Goal: Find specific page/section: Find specific page/section

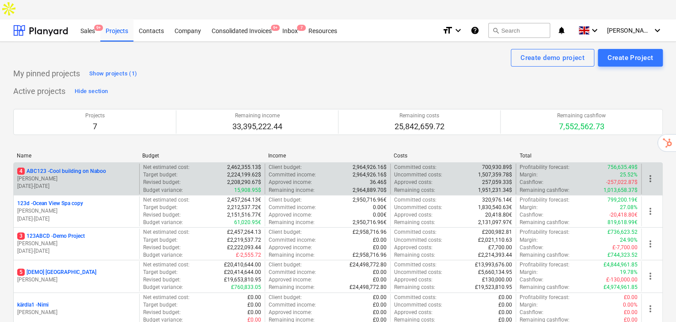
click at [72, 168] on p "4 ABC123 - Cool building on Naboo" at bounding box center [61, 172] width 89 height 8
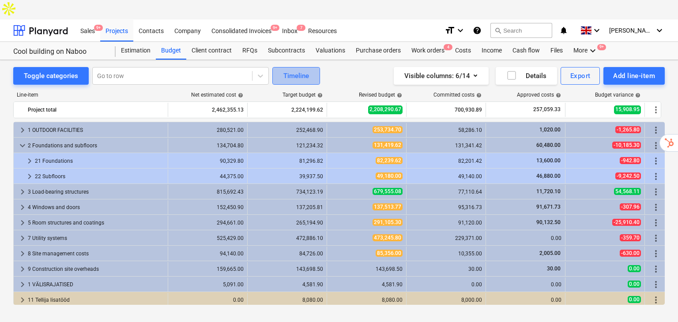
click at [291, 70] on div "Timeline" at bounding box center [297, 75] width 26 height 11
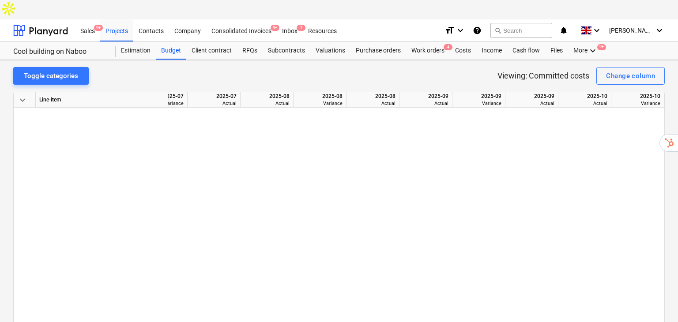
scroll to position [0, 5654]
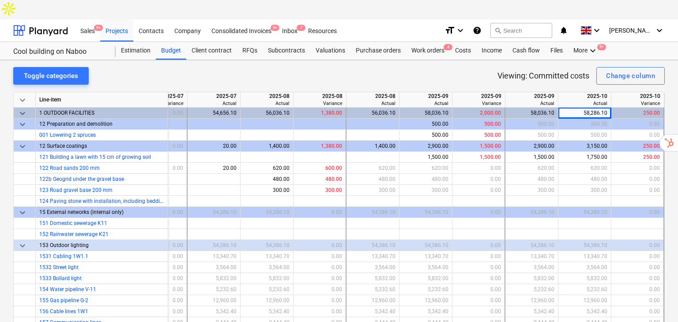
click at [24, 95] on span "keyboard_arrow_down" at bounding box center [22, 100] width 11 height 11
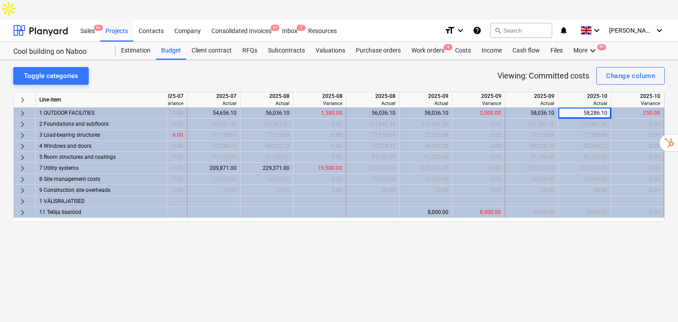
scroll to position [0, 5652]
